Goal: Task Accomplishment & Management: Complete application form

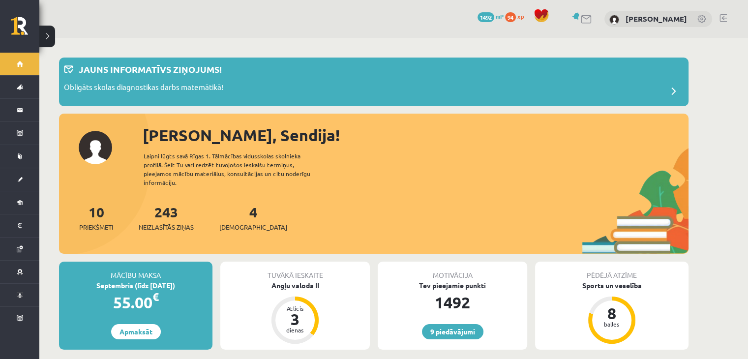
scroll to position [126, 0]
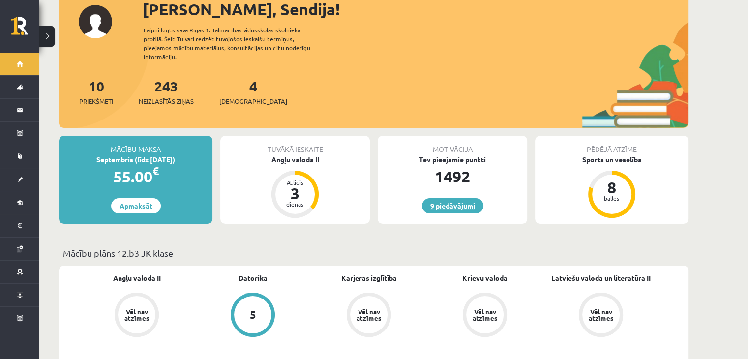
click at [466, 199] on link "9 piedāvājumi" at bounding box center [452, 205] width 61 height 15
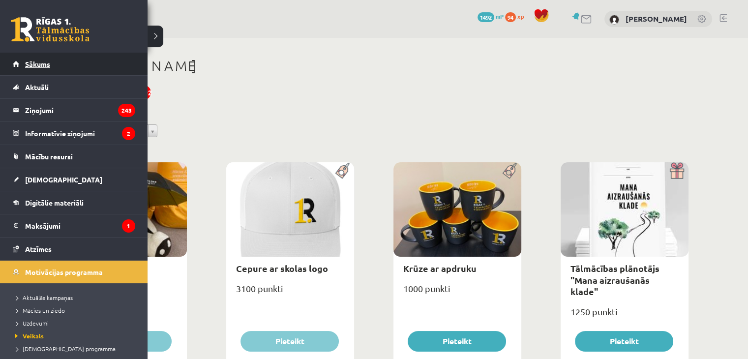
click at [35, 61] on span "Sākums" at bounding box center [37, 64] width 25 height 9
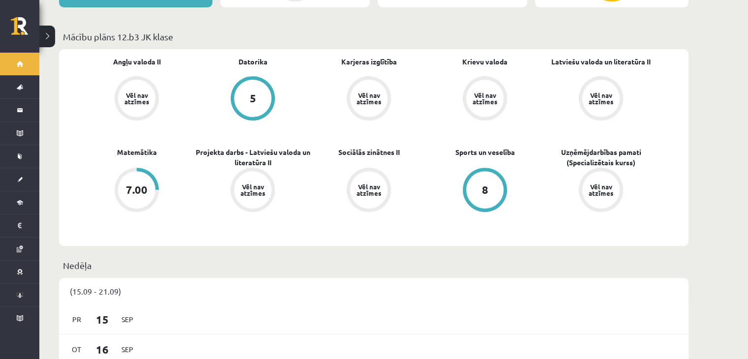
scroll to position [342, 0]
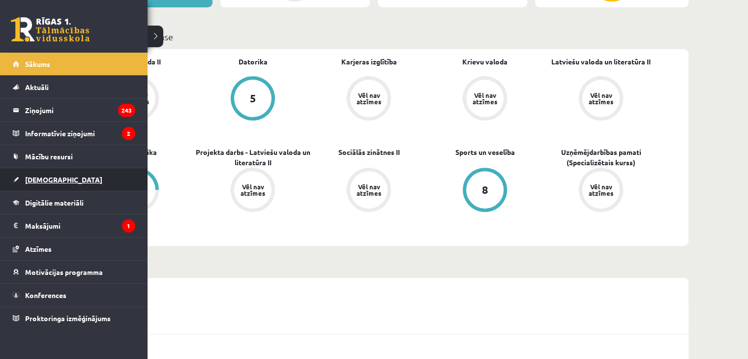
click at [35, 176] on span "[DEMOGRAPHIC_DATA]" at bounding box center [63, 179] width 77 height 9
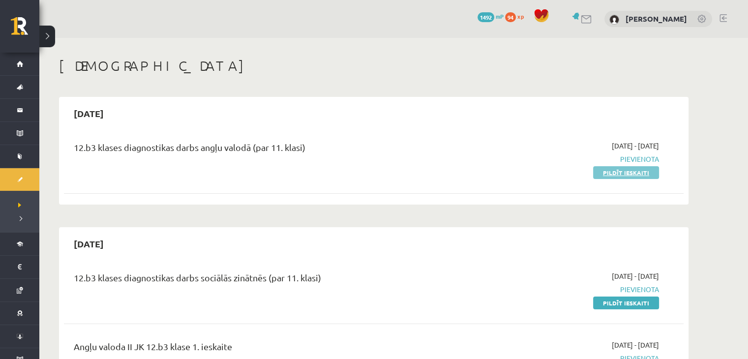
click at [621, 172] on link "Pildīt ieskaiti" at bounding box center [626, 172] width 66 height 13
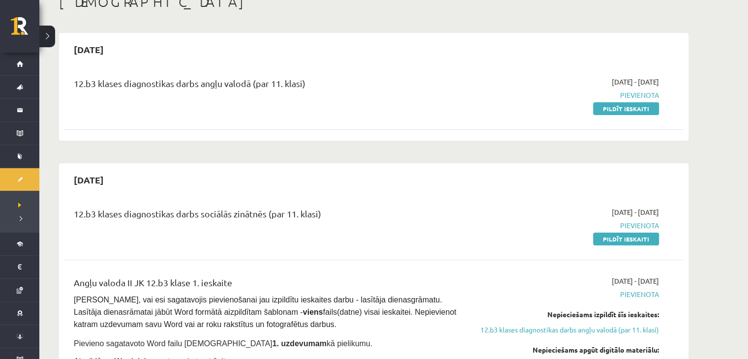
scroll to position [4, 0]
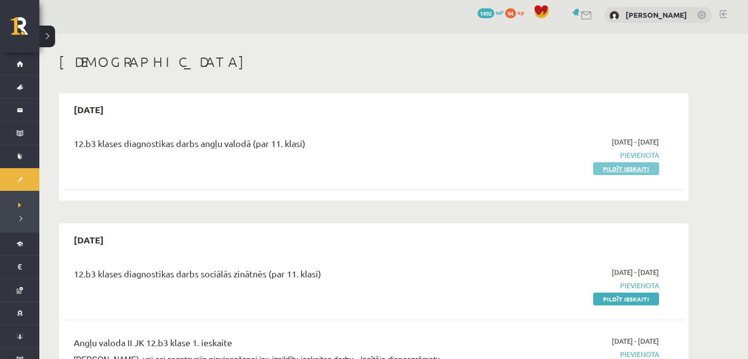
click at [637, 168] on link "Pildīt ieskaiti" at bounding box center [626, 168] width 66 height 13
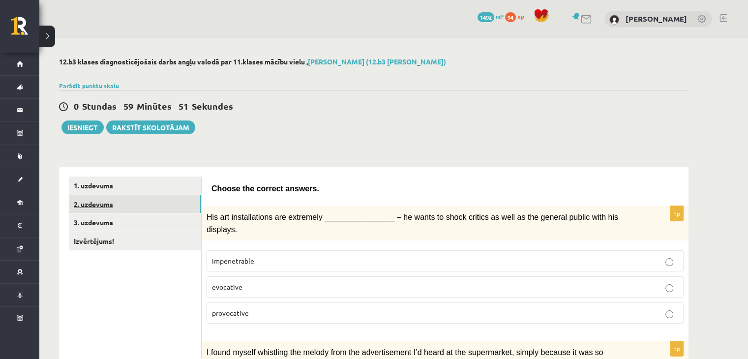
click at [163, 199] on link "2. uzdevums" at bounding box center [135, 204] width 132 height 18
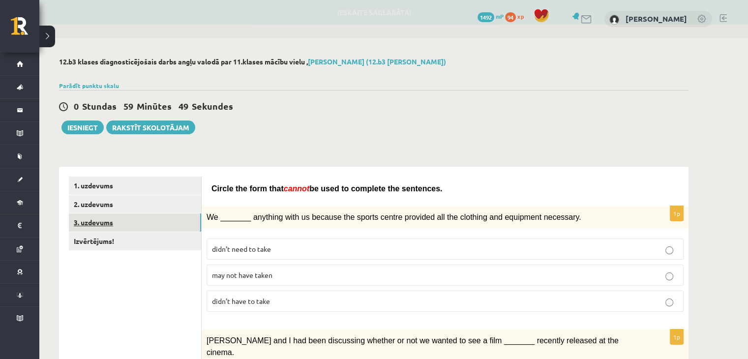
click at [162, 221] on link "3. uzdevums" at bounding box center [135, 222] width 132 height 18
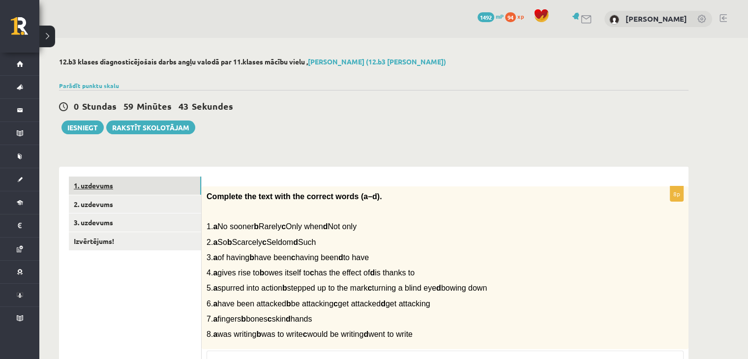
click at [148, 187] on link "1. uzdevums" at bounding box center [135, 186] width 132 height 18
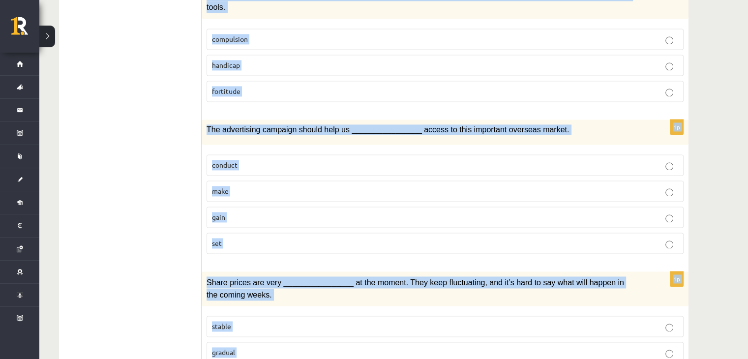
scroll to position [1424, 0]
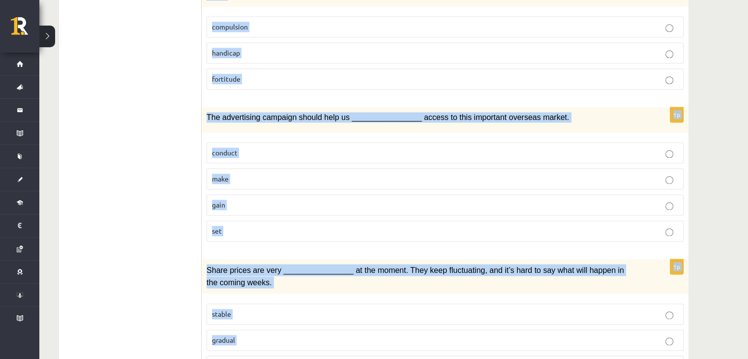
drag, startPoint x: 211, startPoint y: 186, endPoint x: 458, endPoint y: 364, distance: 304.1
copy form "Choose the correct answers. 1p His art installations are extremely ____________…"
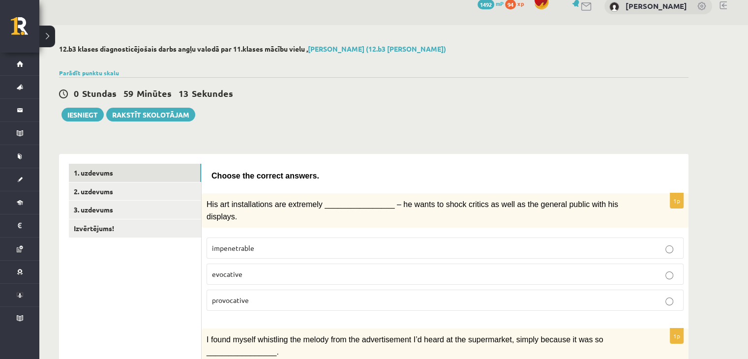
scroll to position [0, 0]
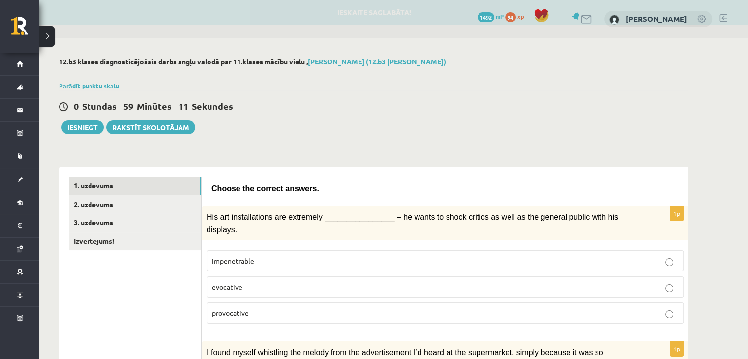
click at [255, 308] on p "provocative" at bounding box center [445, 313] width 466 height 10
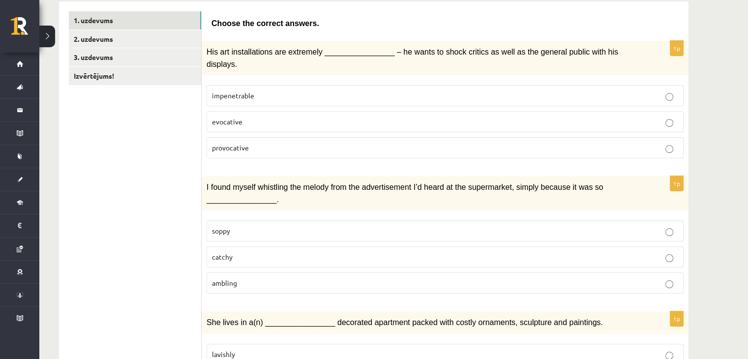
scroll to position [166, 0]
click at [255, 251] on p "catchy" at bounding box center [445, 256] width 466 height 10
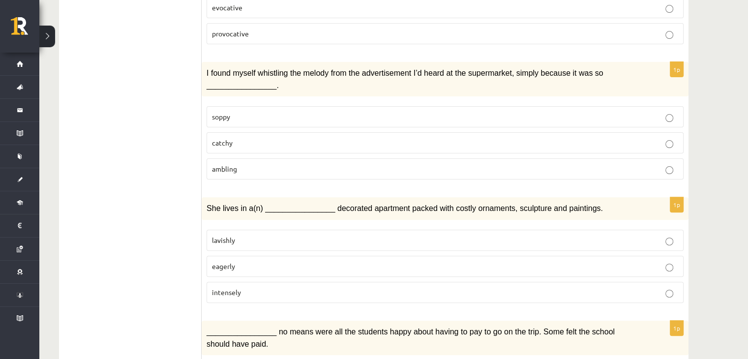
scroll to position [280, 0]
click at [231, 235] on span "lavishly" at bounding box center [223, 239] width 23 height 9
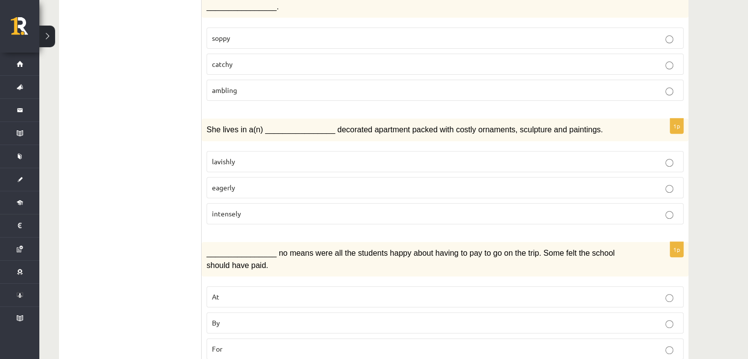
scroll to position [360, 0]
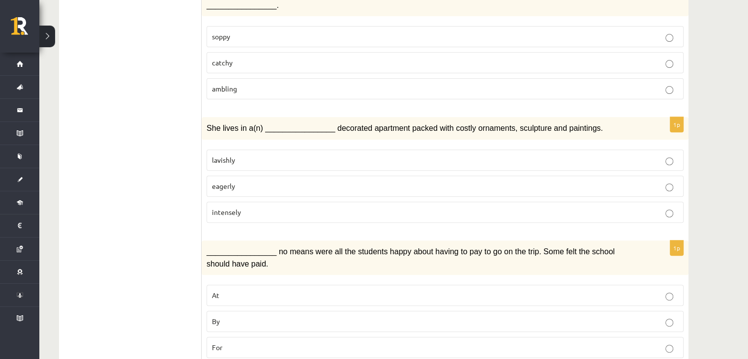
click at [241, 316] on p "By" at bounding box center [445, 321] width 466 height 10
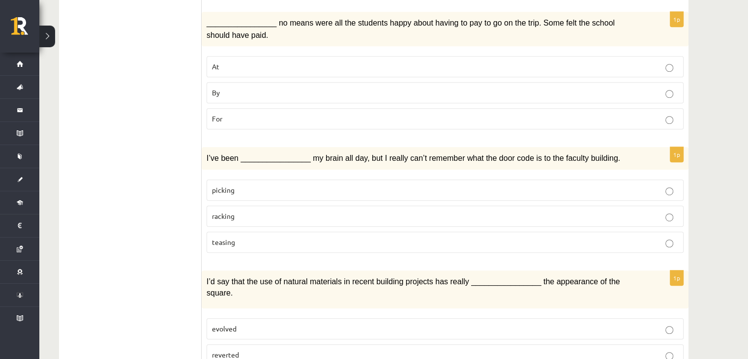
scroll to position [590, 0]
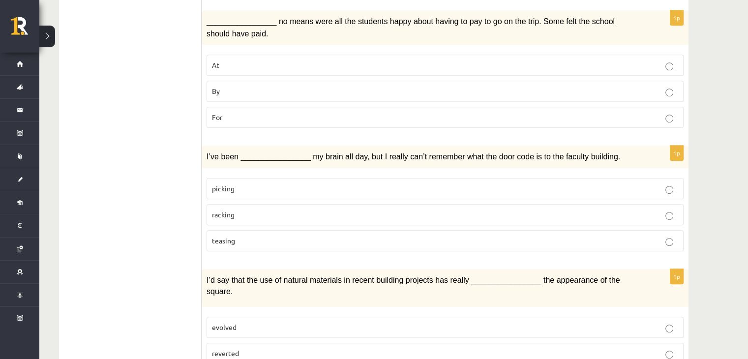
click at [275, 210] on p "racking" at bounding box center [445, 215] width 466 height 10
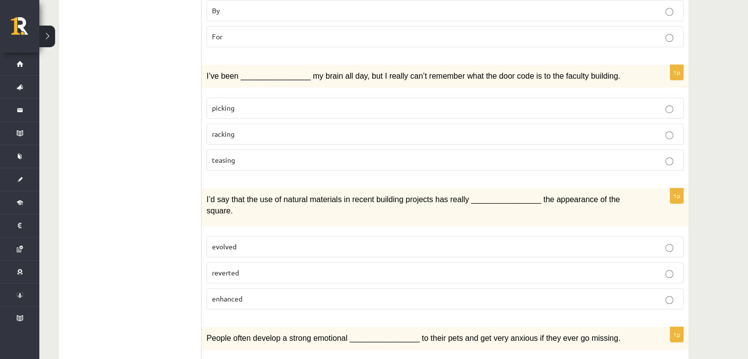
scroll to position [671, 0]
click at [241, 294] on span "enhanced" at bounding box center [227, 298] width 30 height 9
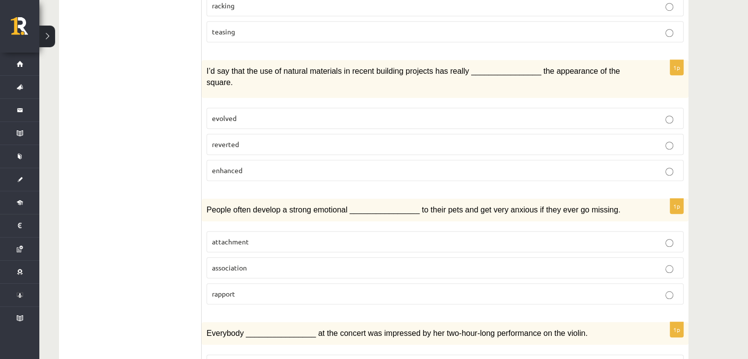
scroll to position [800, 0]
click at [255, 236] on p "attachment" at bounding box center [445, 241] width 466 height 10
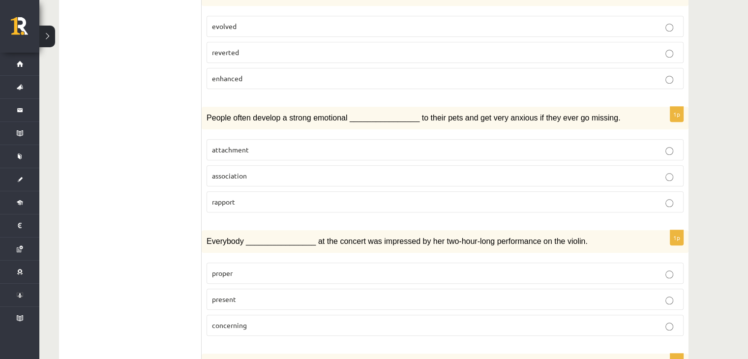
scroll to position [892, 0]
click at [242, 293] on p "present" at bounding box center [445, 298] width 466 height 10
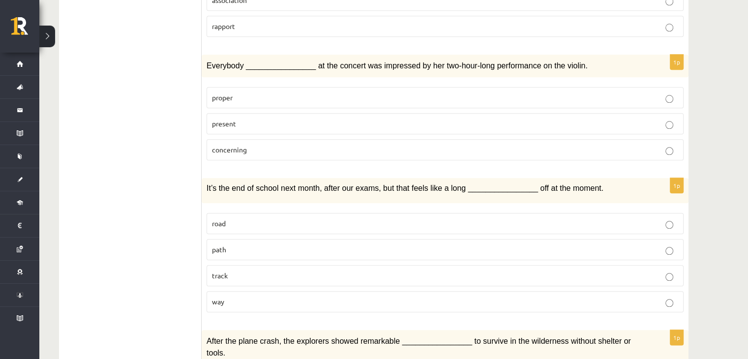
scroll to position [1066, 0]
click at [254, 297] on p "way" at bounding box center [445, 302] width 466 height 10
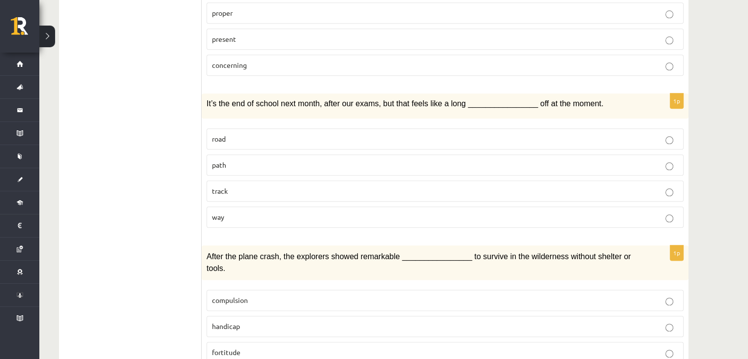
scroll to position [1152, 0]
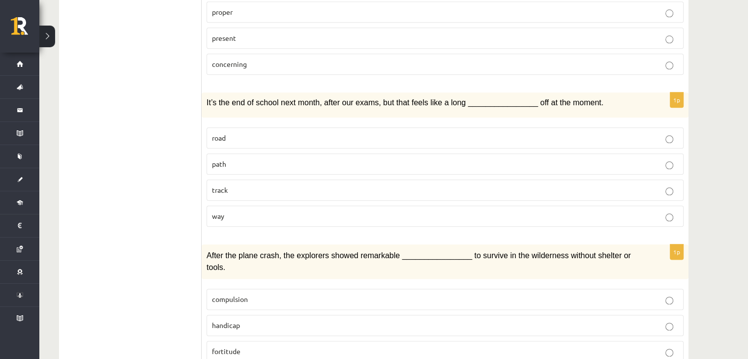
click at [257, 346] on p "fortitude" at bounding box center [445, 351] width 466 height 10
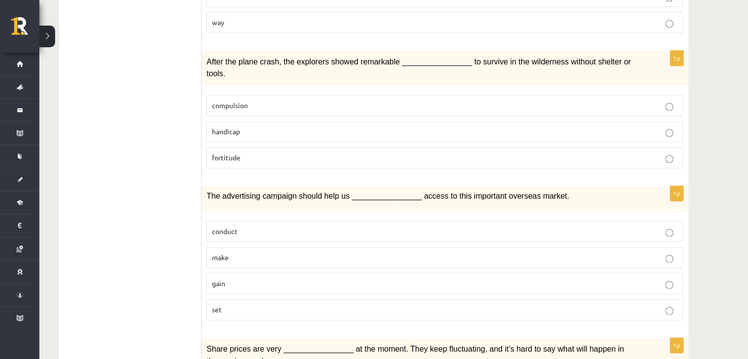
scroll to position [1347, 0]
click at [486, 277] on p "gain" at bounding box center [445, 282] width 466 height 10
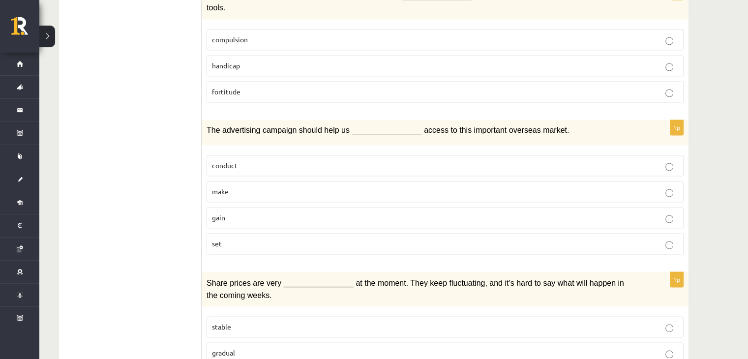
scroll to position [1424, 0]
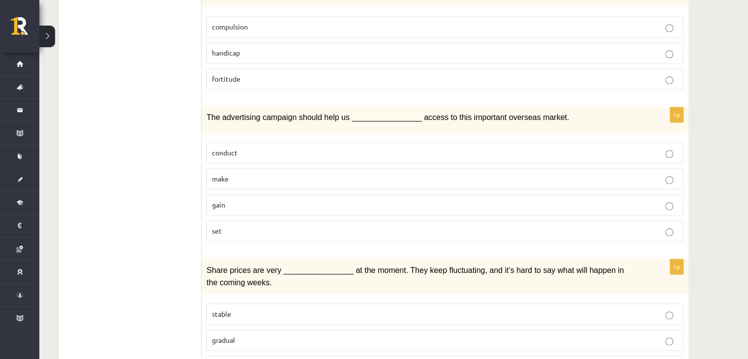
click at [441, 356] on label "volatile" at bounding box center [445, 366] width 477 height 21
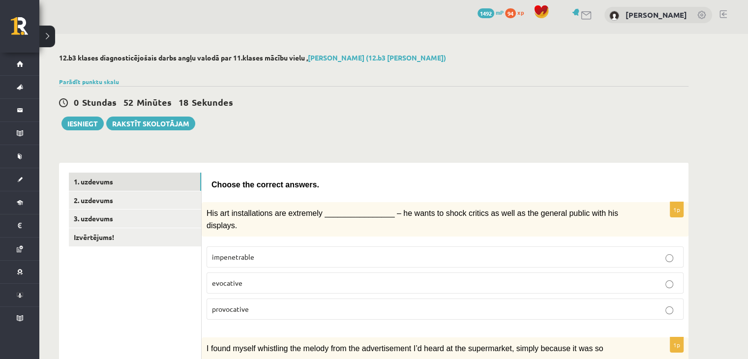
scroll to position [0, 0]
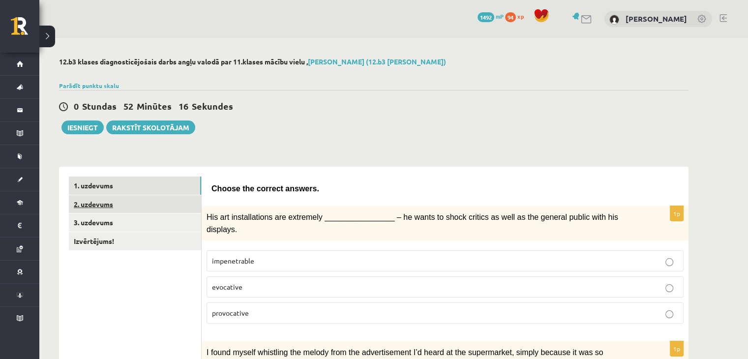
click at [149, 209] on link "2. uzdevums" at bounding box center [135, 204] width 132 height 18
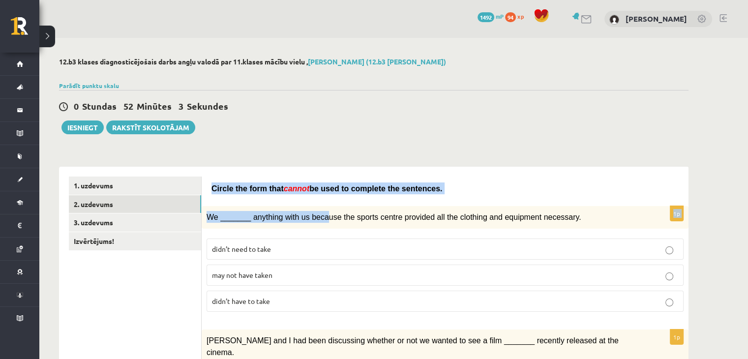
drag, startPoint x: 209, startPoint y: 185, endPoint x: 317, endPoint y: 223, distance: 114.5
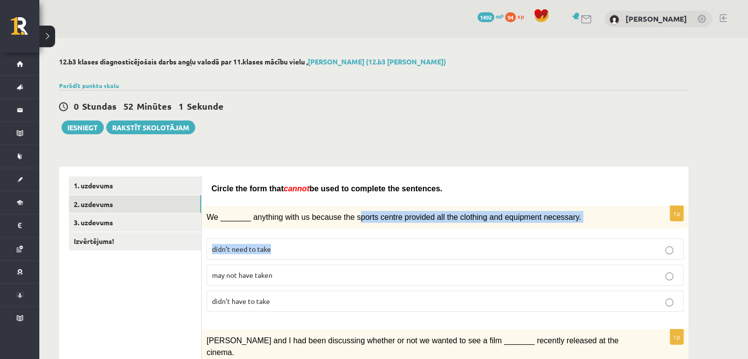
drag, startPoint x: 335, startPoint y: 248, endPoint x: 345, endPoint y: 213, distance: 36.9
click at [345, 213] on div "1p We _______ anything with us because the sports centre provided all the cloth…" at bounding box center [445, 263] width 487 height 114
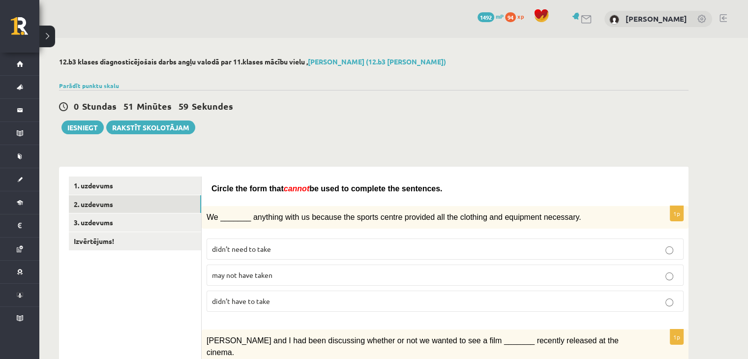
click at [429, 183] on p "Circle the form that cannot be used to complete the sentences." at bounding box center [444, 188] width 467 height 12
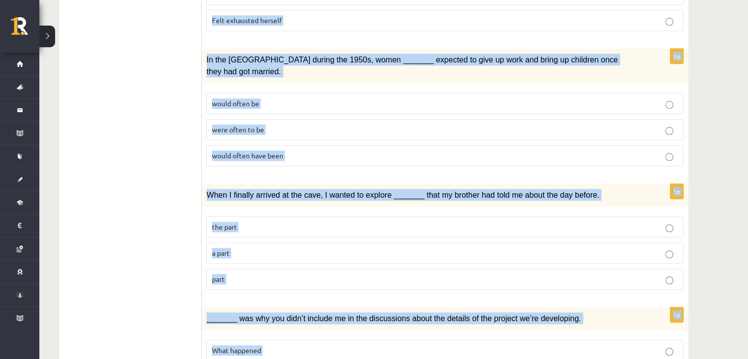
scroll to position [1084, 0]
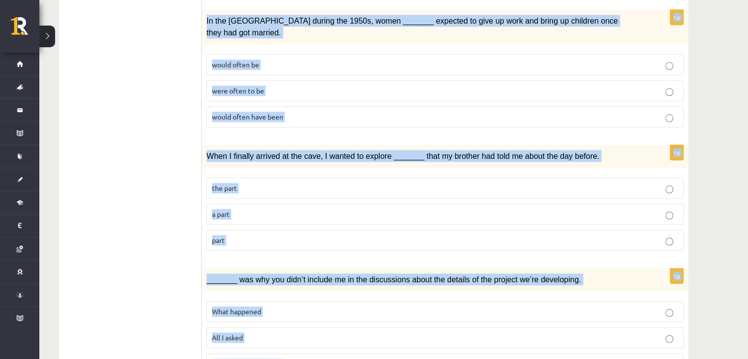
drag, startPoint x: 212, startPoint y: 185, endPoint x: 441, endPoint y: 357, distance: 285.3
copy form "Circle the form that cannot be used to complete the sentences. 1p We _______ an…"
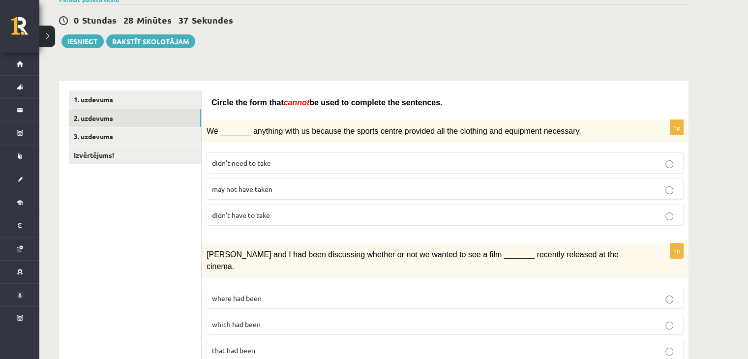
scroll to position [87, 0]
click at [323, 183] on p "may not have taken" at bounding box center [445, 188] width 466 height 10
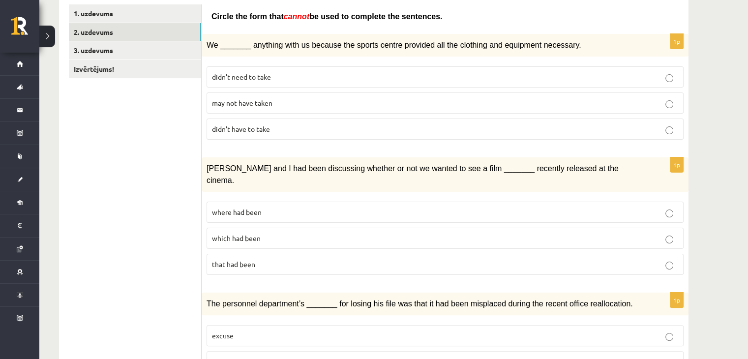
scroll to position [173, 0]
click at [313, 207] on p "where had been" at bounding box center [445, 212] width 466 height 10
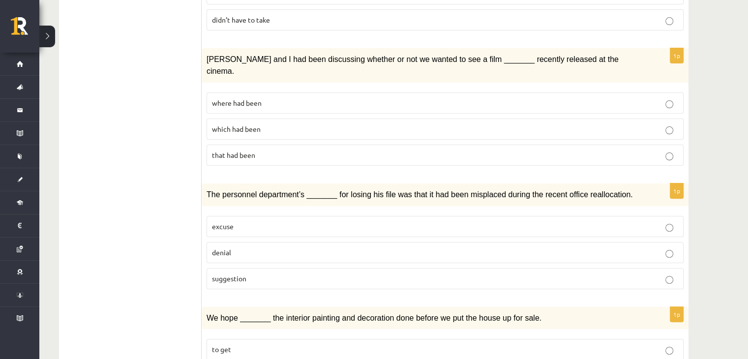
scroll to position [283, 0]
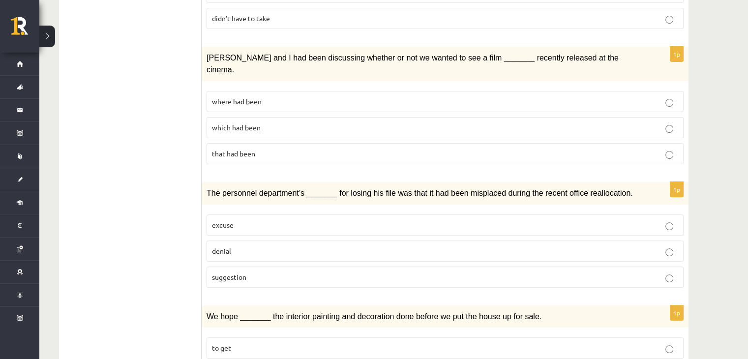
click at [246, 246] on p "denial" at bounding box center [445, 251] width 466 height 10
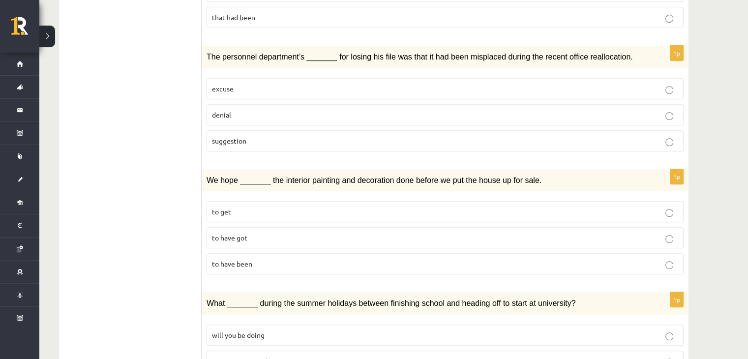
scroll to position [423, 0]
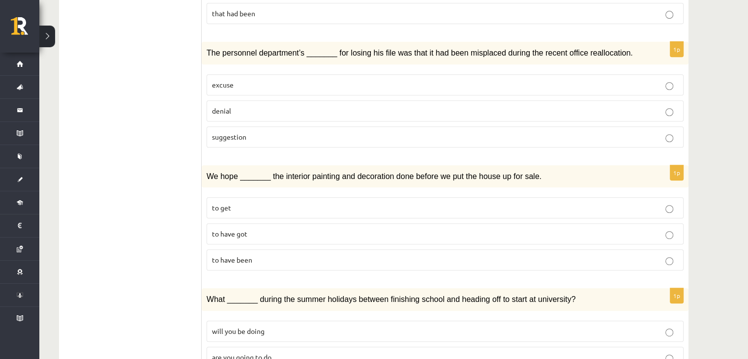
click at [242, 255] on span "to have been" at bounding box center [232, 259] width 40 height 9
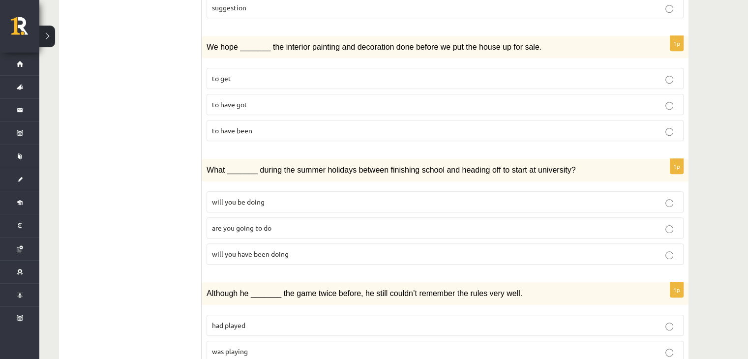
scroll to position [553, 0]
click at [275, 249] on span "will you have been doing" at bounding box center [250, 253] width 77 height 9
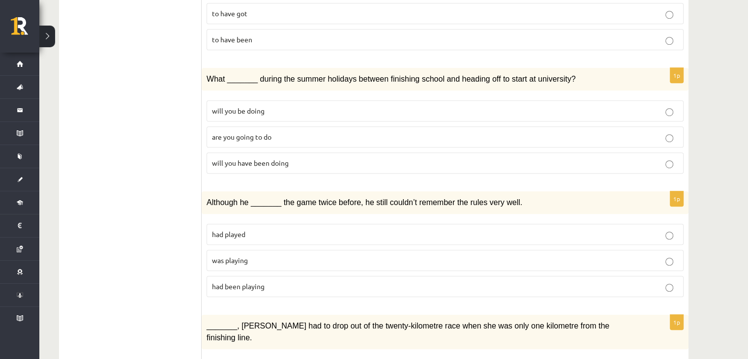
scroll to position [644, 0]
click at [271, 254] on p "was playing" at bounding box center [445, 259] width 466 height 10
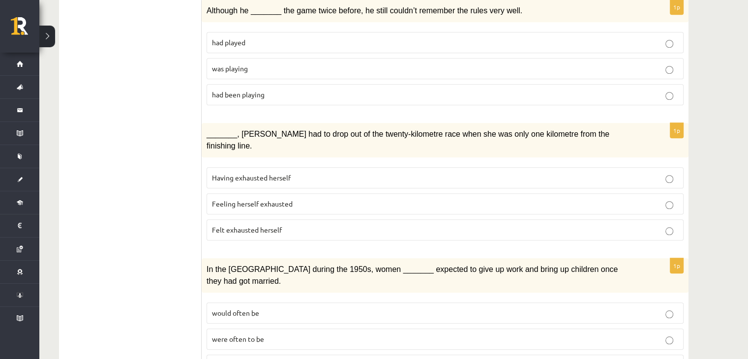
scroll to position [836, 0]
click at [279, 224] on span "Felt exhausted herself" at bounding box center [247, 228] width 70 height 9
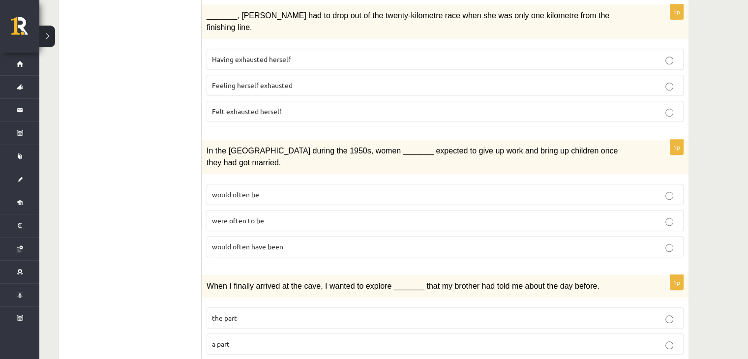
scroll to position [954, 0]
click at [283, 236] on label "would often have been" at bounding box center [445, 246] width 477 height 21
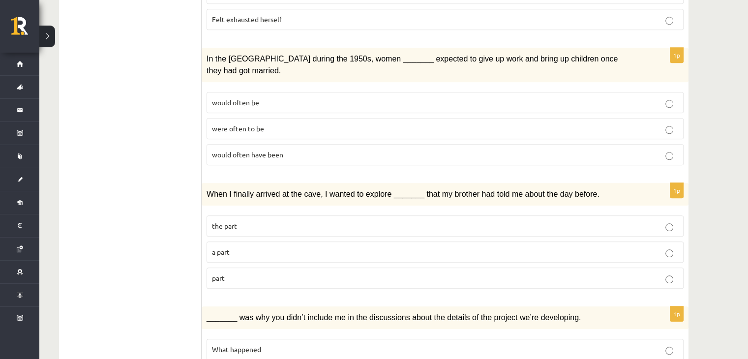
scroll to position [1046, 0]
click at [256, 267] on label "part" at bounding box center [445, 277] width 477 height 21
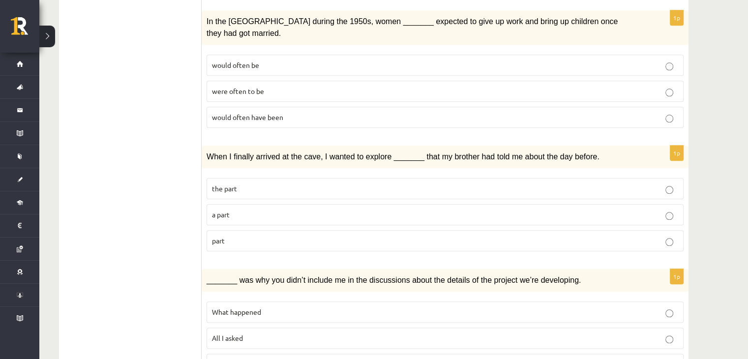
scroll to position [1084, 0]
click at [265, 332] on p "All I asked" at bounding box center [445, 337] width 466 height 10
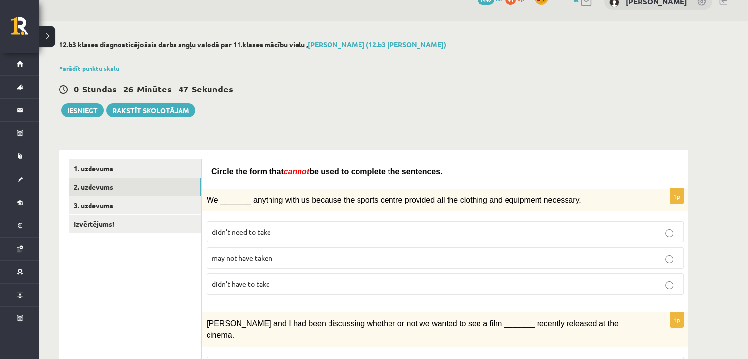
scroll to position [17, 0]
click at [144, 201] on link "3. uzdevums" at bounding box center [135, 206] width 132 height 18
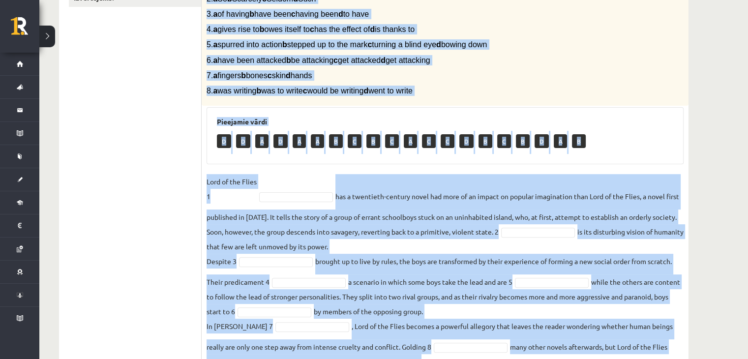
scroll to position [287, 0]
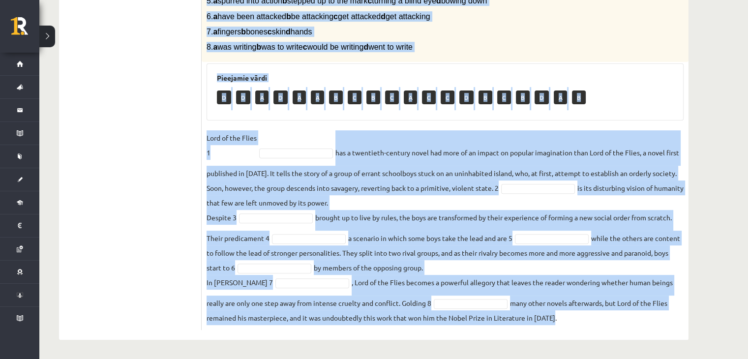
drag, startPoint x: 204, startPoint y: 179, endPoint x: 562, endPoint y: 319, distance: 384.2
click at [562, 319] on div "8p Complete the text with the correct words (a–d). 1. a No sooner b Rarely c On…" at bounding box center [445, 114] width 487 height 431
copy div "Complete the text with the correct words (a–d). 1. a No sooner b Rarely c Only …"
click at [562, 319] on fieldset "Lord of the Flies 1 has a twentieth-century novel had more of an impact on popu…" at bounding box center [445, 227] width 477 height 195
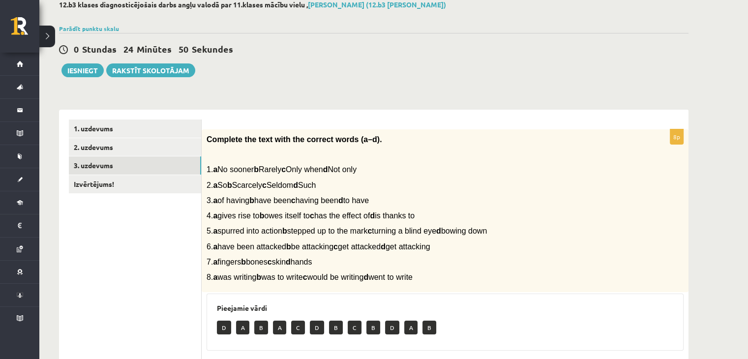
scroll to position [57, 0]
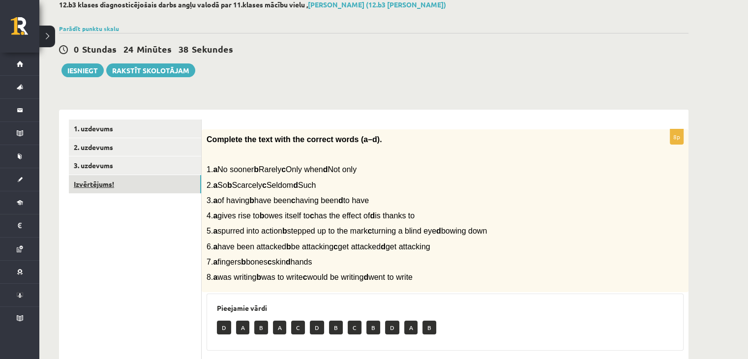
click at [176, 187] on link "Izvērtējums!" at bounding box center [135, 184] width 132 height 18
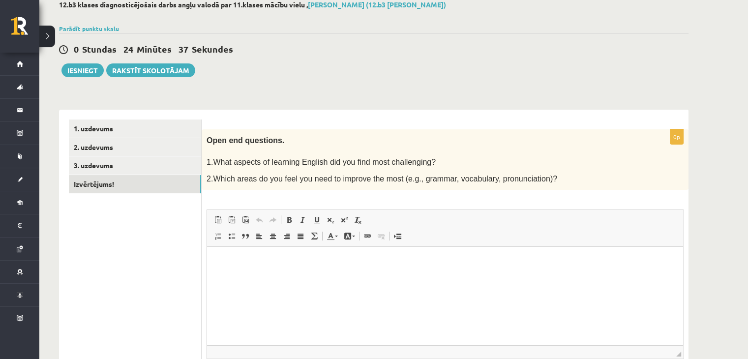
scroll to position [0, 0]
click at [89, 69] on button "Iesniegt" at bounding box center [82, 70] width 42 height 14
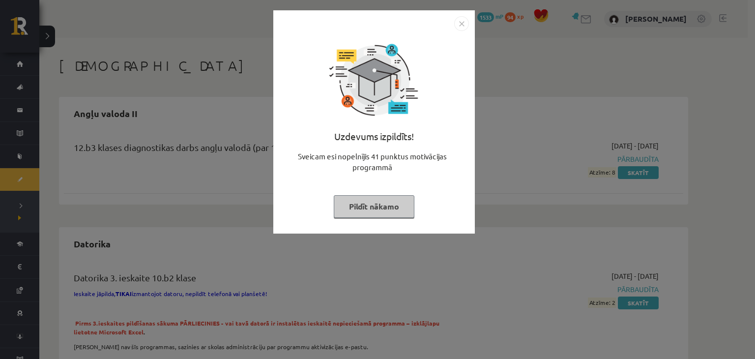
click at [394, 201] on button "Pildīt nākamo" at bounding box center [374, 206] width 81 height 23
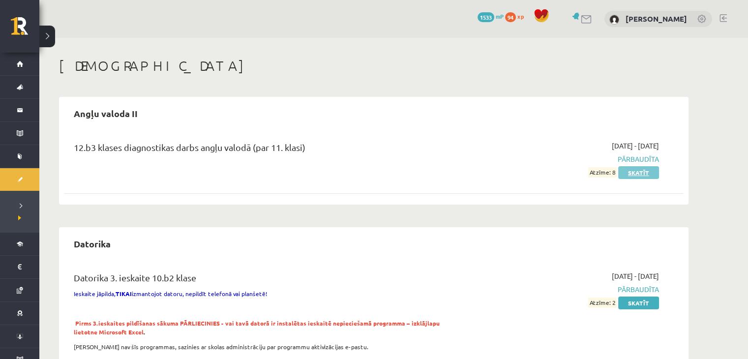
click at [642, 171] on link "Skatīt" at bounding box center [638, 172] width 41 height 13
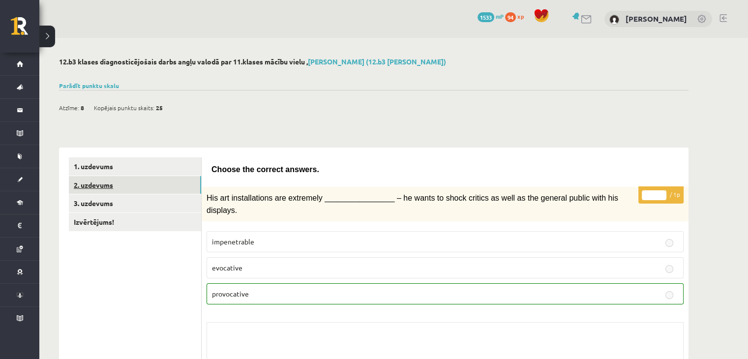
click at [178, 188] on link "2. uzdevums" at bounding box center [135, 185] width 132 height 18
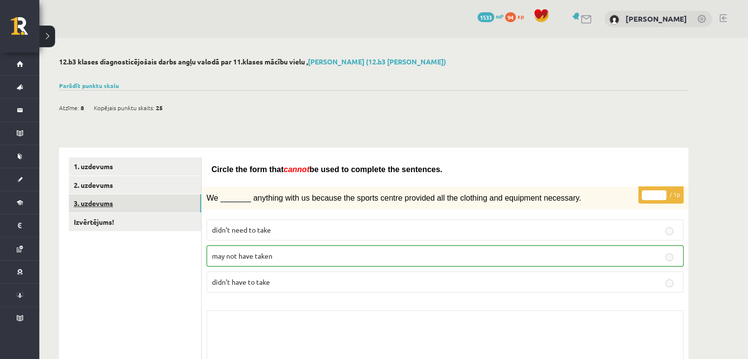
click at [167, 202] on link "3. uzdevums" at bounding box center [135, 203] width 132 height 18
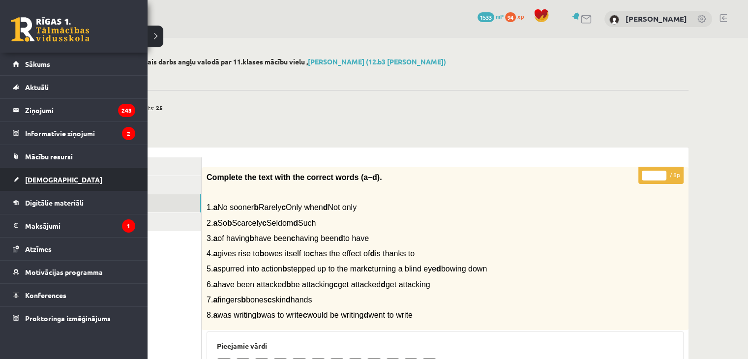
click at [53, 183] on link "[DEMOGRAPHIC_DATA]" at bounding box center [74, 179] width 122 height 23
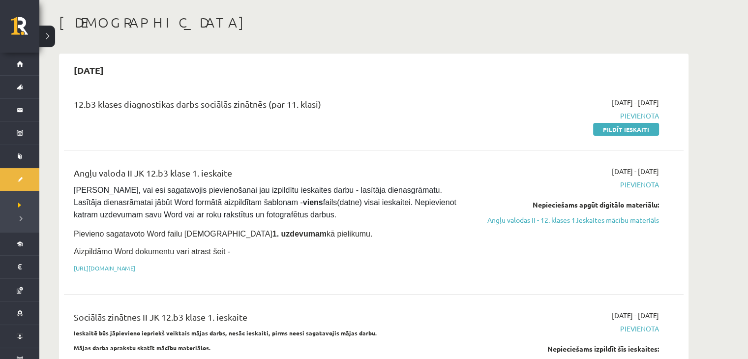
scroll to position [39, 0]
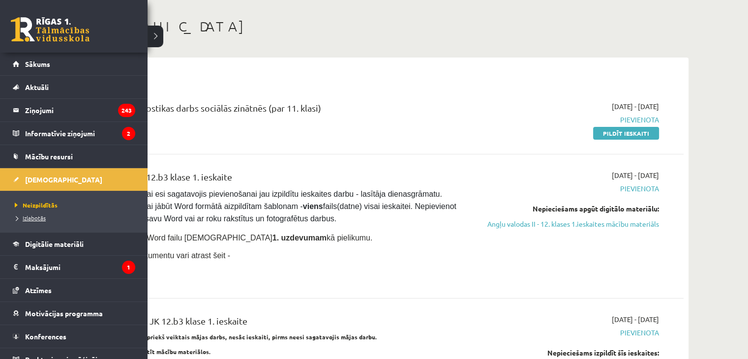
click at [45, 215] on span "Izlabotās" at bounding box center [28, 218] width 33 height 8
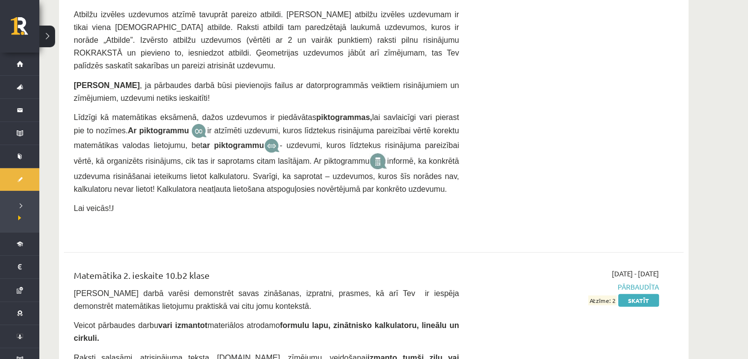
scroll to position [2433, 0]
